Goal: Find specific page/section: Find specific page/section

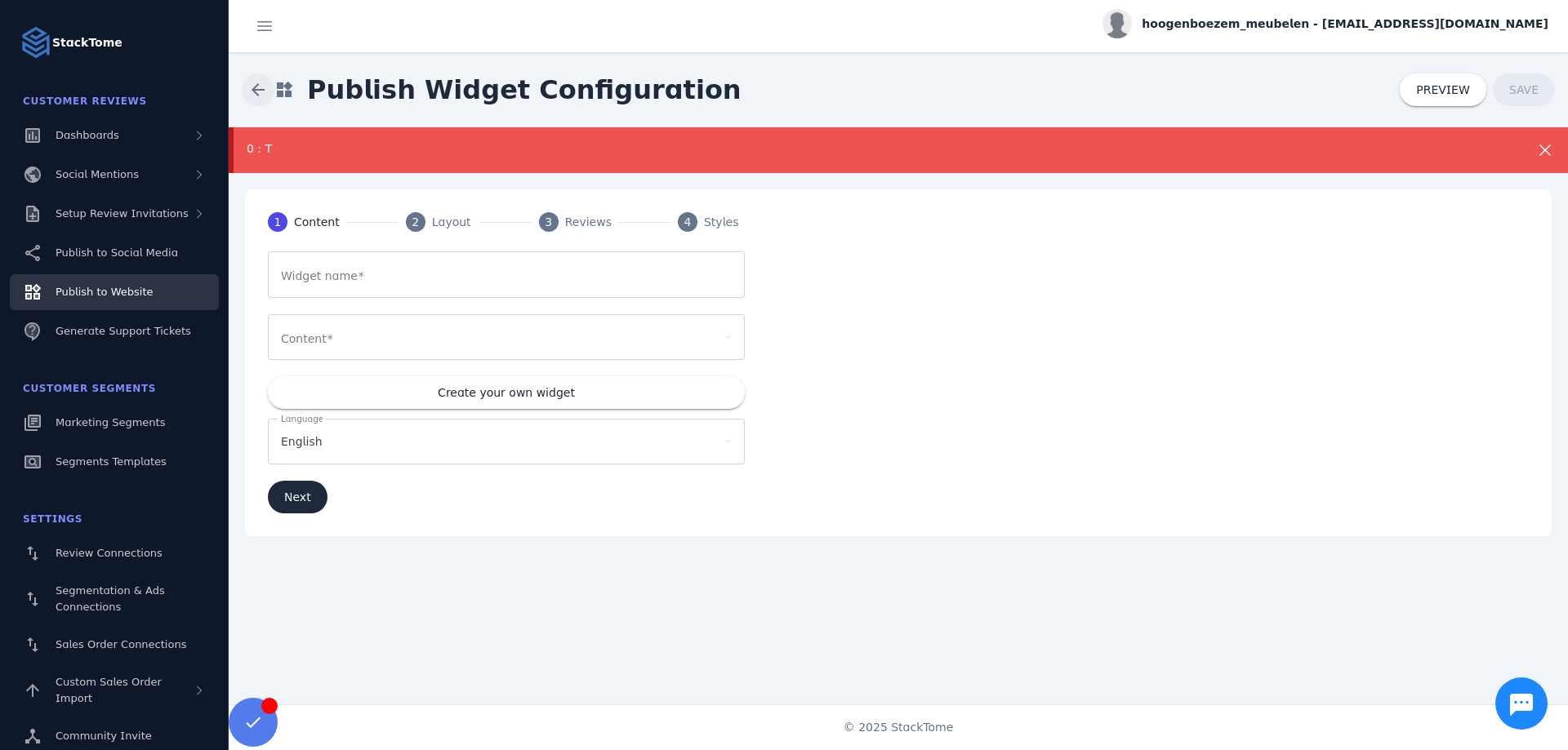
click at [257, 93] on span at bounding box center [258, 89] width 39 height 39
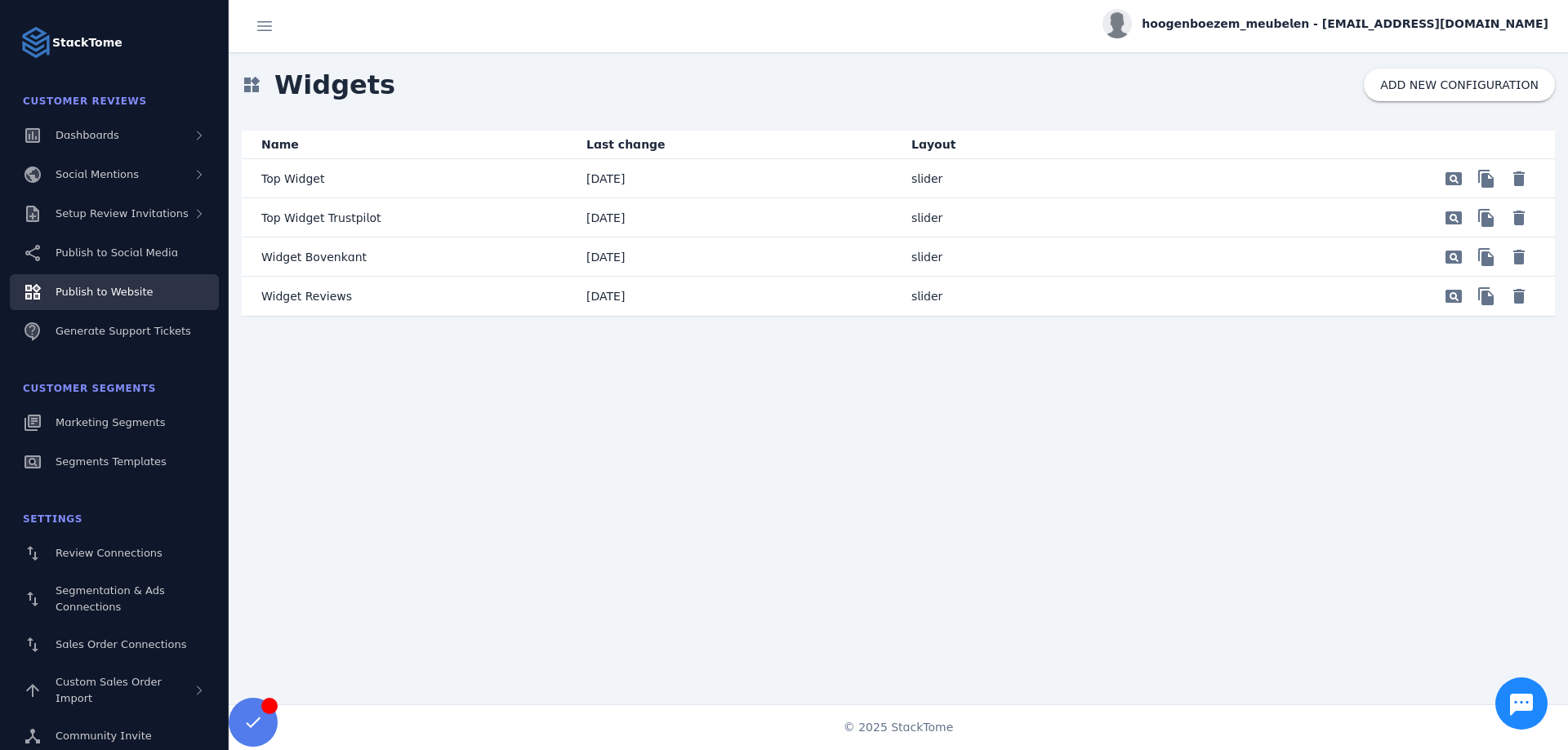
click at [312, 181] on p "Top Widget" at bounding box center [293, 179] width 63 height 19
